Goal: Information Seeking & Learning: Learn about a topic

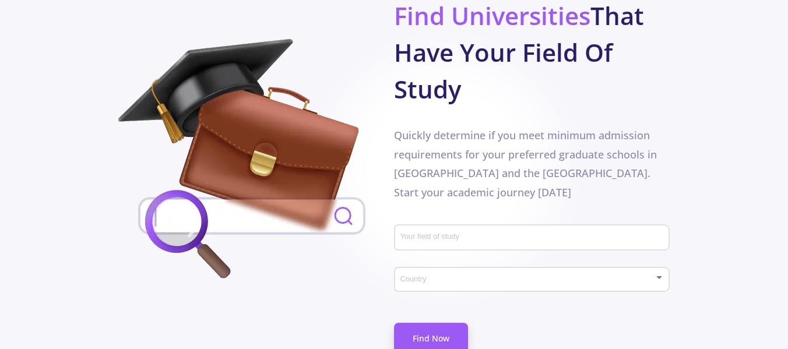
scroll to position [661, 0]
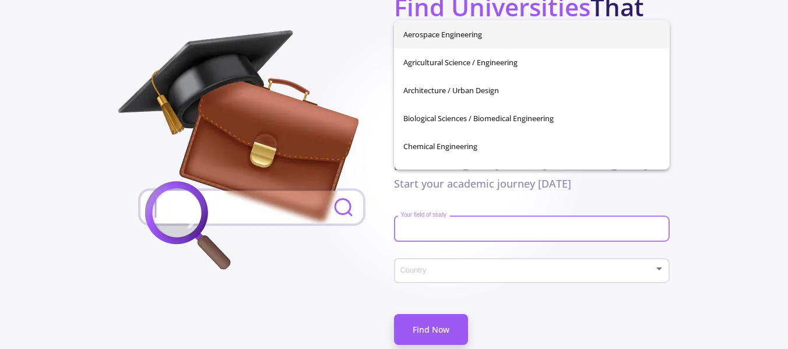
click at [585, 224] on input "Your field of study" at bounding box center [534, 229] width 268 height 10
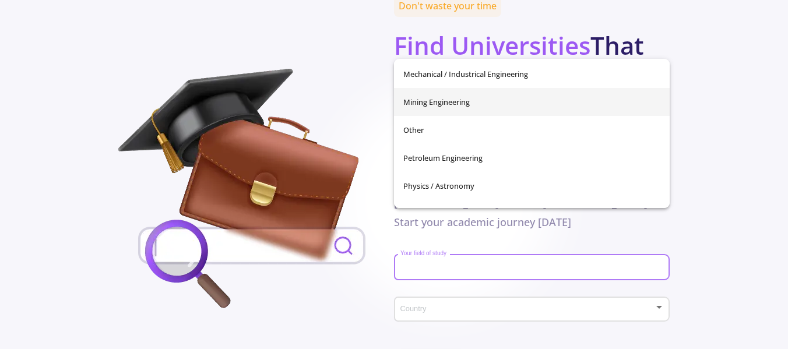
scroll to position [410, 0]
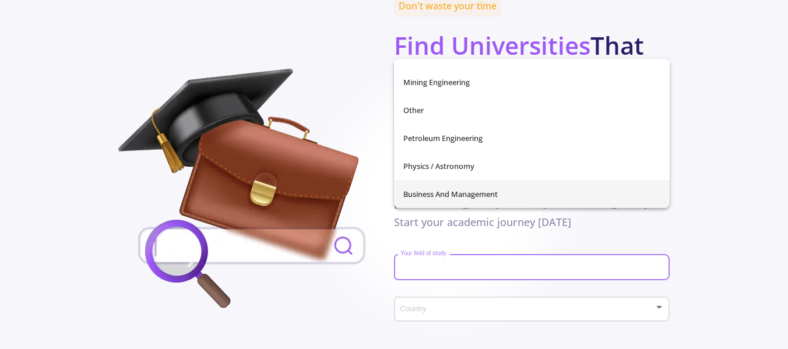
click at [577, 196] on span "Business and Management" at bounding box center [531, 194] width 257 height 28
type input "Business and Management"
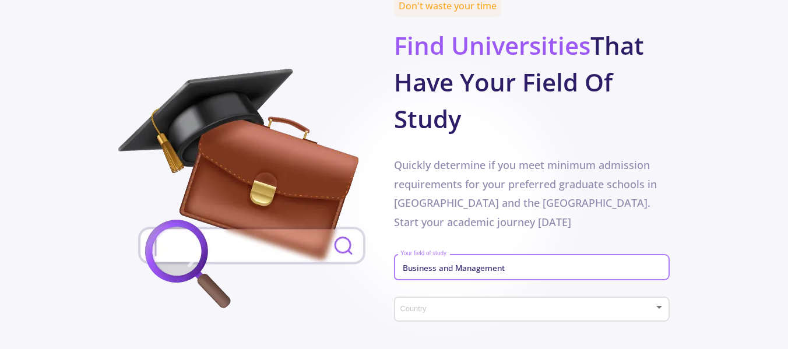
click at [582, 306] on span at bounding box center [528, 310] width 251 height 8
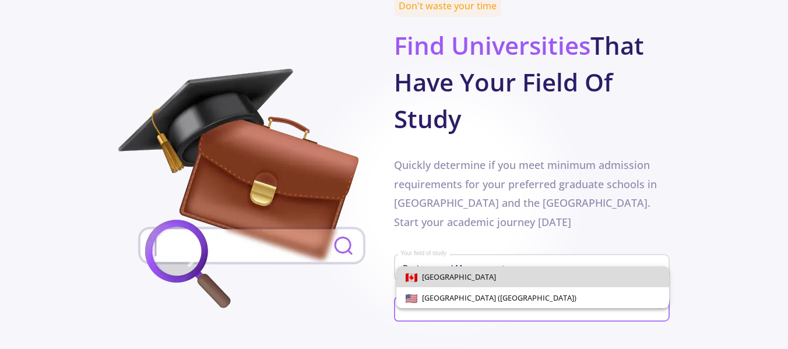
click at [576, 282] on span "[GEOGRAPHIC_DATA]" at bounding box center [533, 276] width 254 height 21
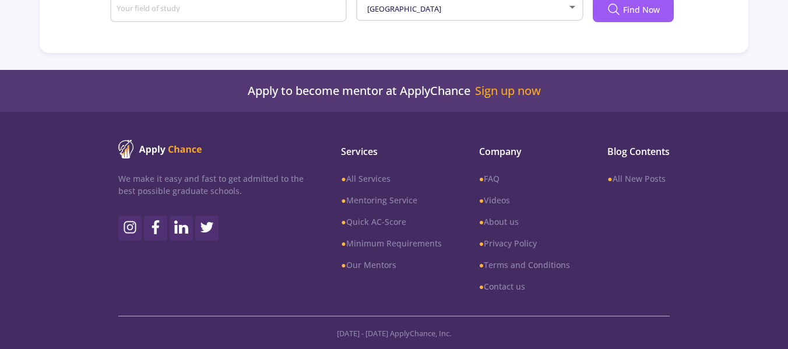
type input "Business and Management"
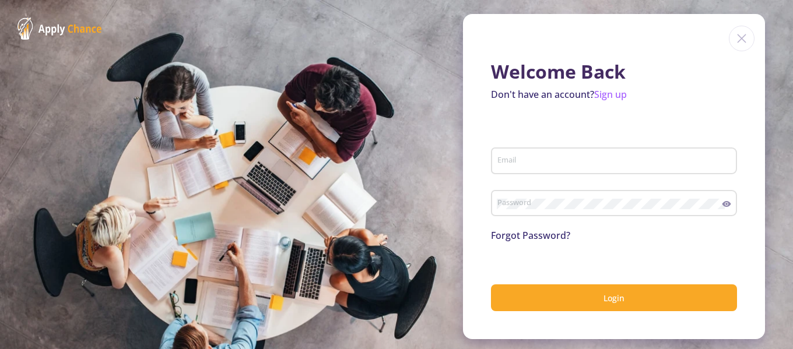
click at [590, 164] on input "Email" at bounding box center [616, 161] width 238 height 10
click at [270, 136] on section "Welcome Back Don't have an account? Sign up Email Password Forgot Password? Log…" at bounding box center [396, 174] width 793 height 349
